Goal: Information Seeking & Learning: Check status

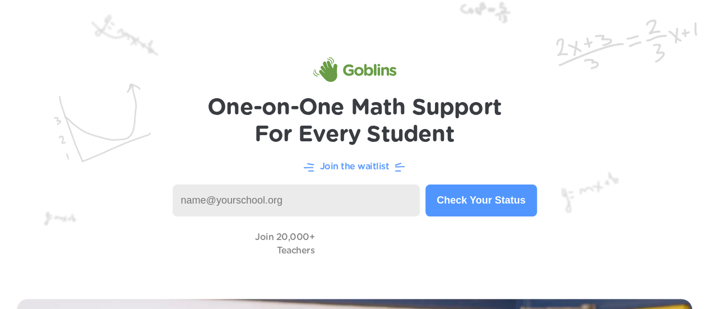
click at [462, 197] on button "Check Your Status" at bounding box center [481, 200] width 111 height 32
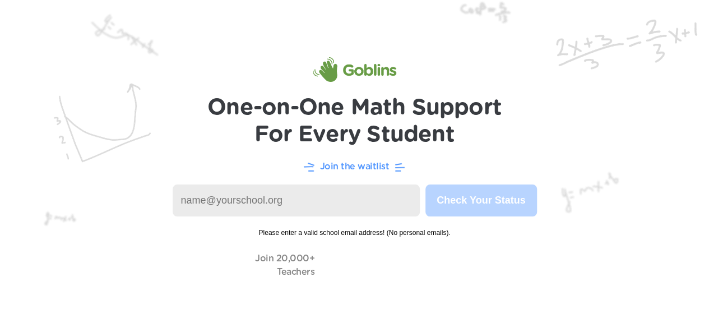
click at [317, 197] on input at bounding box center [297, 200] width 248 height 32
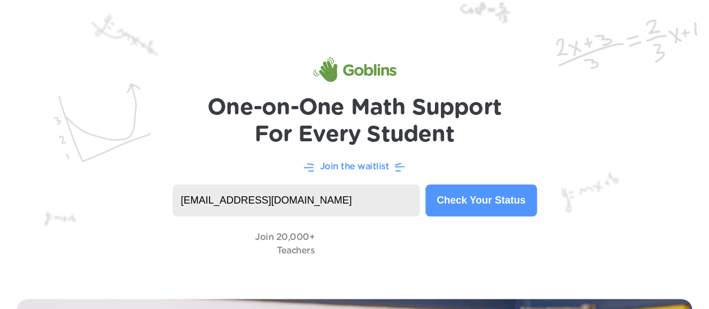
type input "[EMAIL_ADDRESS][DOMAIN_NAME]"
click at [469, 199] on button "Check Your Status" at bounding box center [481, 200] width 111 height 32
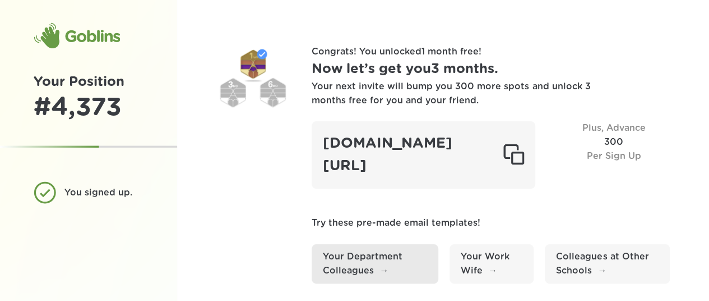
click at [367, 269] on link "Your Department Colleagues" at bounding box center [375, 263] width 127 height 39
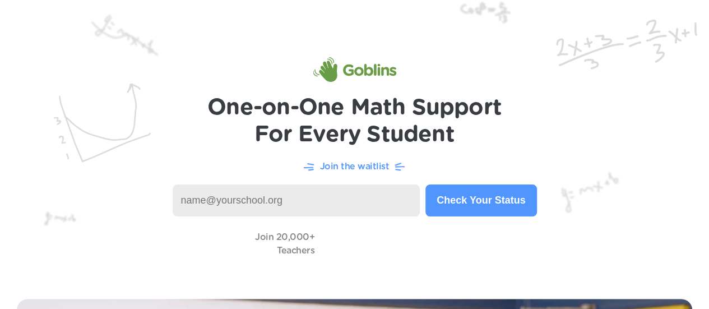
click at [386, 98] on h1 "One-on-One Math Support For Every Student" at bounding box center [354, 121] width 294 height 54
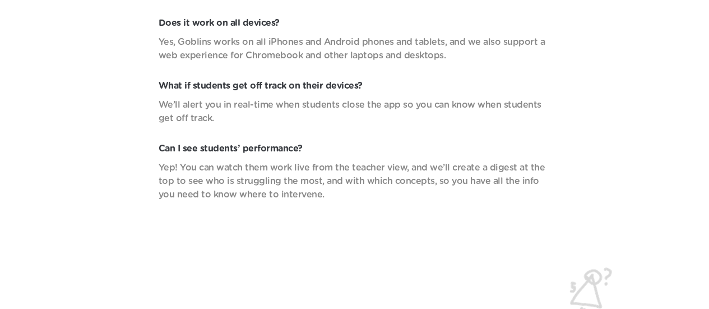
scroll to position [4001, 0]
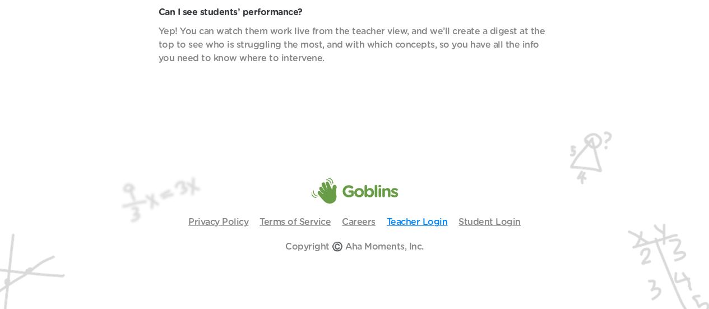
click at [414, 224] on link "Teacher Login" at bounding box center [417, 222] width 61 height 9
